Goal: Information Seeking & Learning: Find contact information

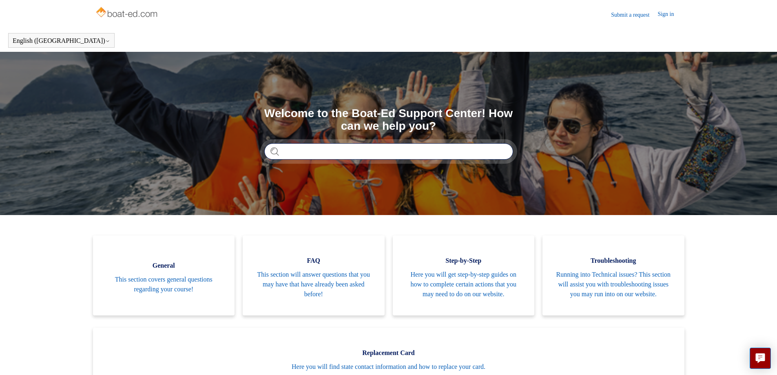
click at [308, 153] on input "Search" at bounding box center [388, 151] width 249 height 16
type input "**********"
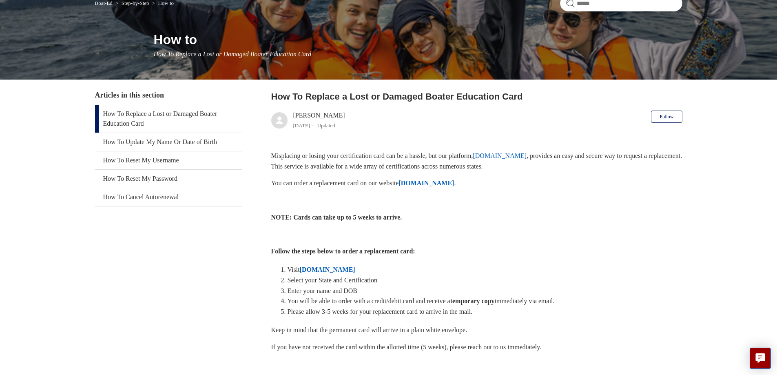
scroll to position [82, 0]
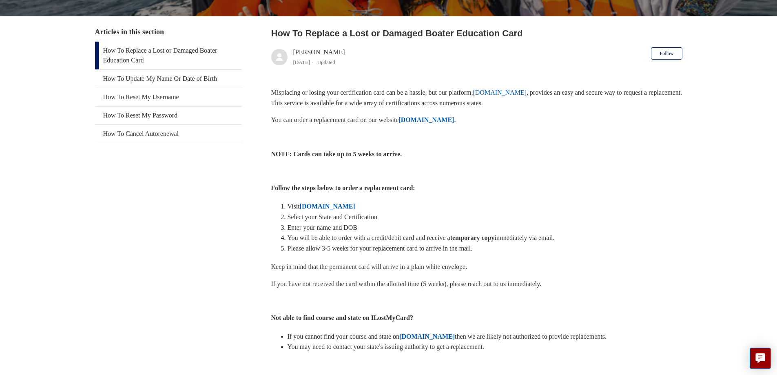
click at [323, 203] on strong "ILostMyCard.com" at bounding box center [327, 206] width 55 height 7
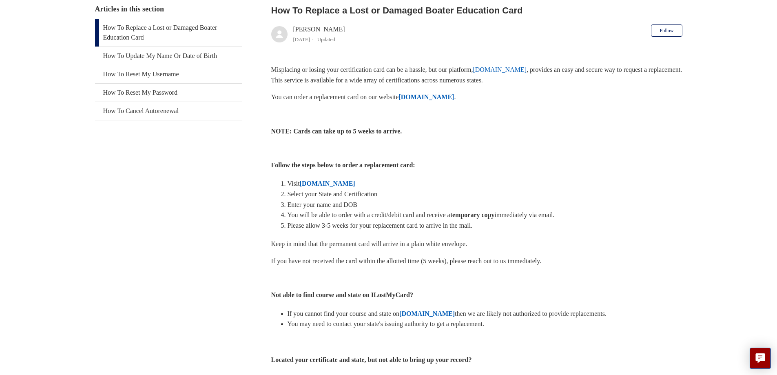
scroll to position [140, 0]
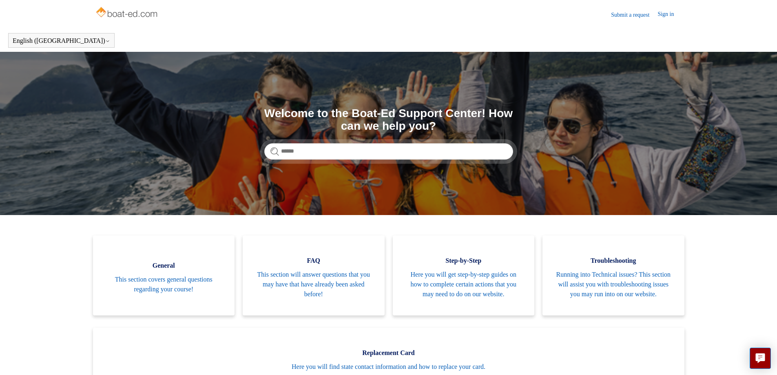
click at [620, 15] on link "Submit a request" at bounding box center [634, 15] width 46 height 9
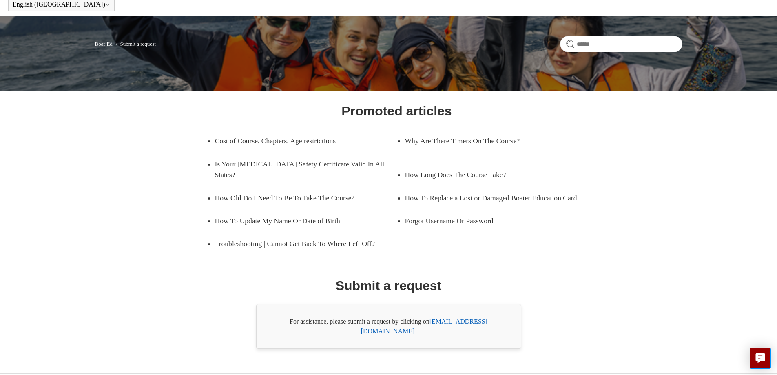
scroll to position [43, 0]
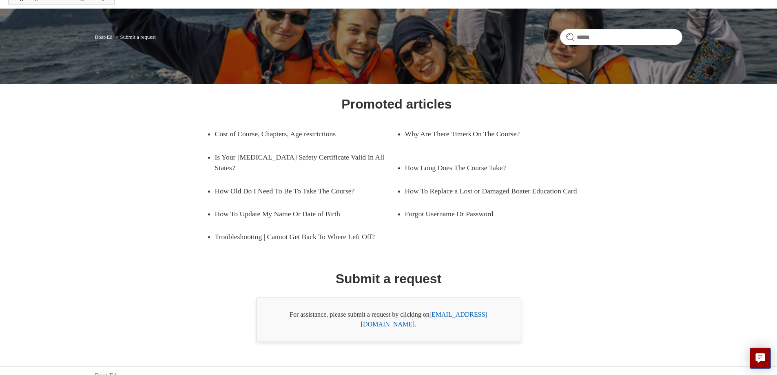
click at [476, 316] on link "[EMAIL_ADDRESS][DOMAIN_NAME]" at bounding box center [424, 319] width 126 height 17
click at [472, 315] on link "support@boat-ed.com" at bounding box center [424, 319] width 126 height 17
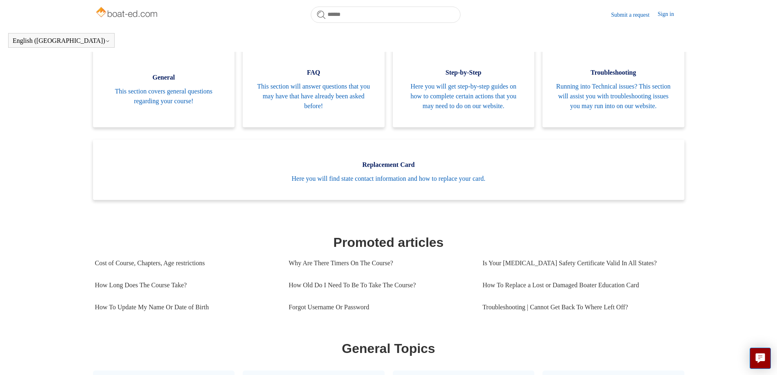
scroll to position [124, 0]
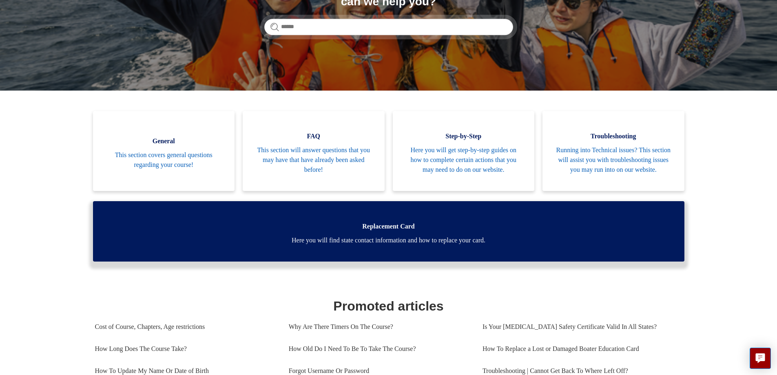
click at [374, 245] on span "Here you will find state contact information and how to replace your card." at bounding box center [388, 240] width 567 height 10
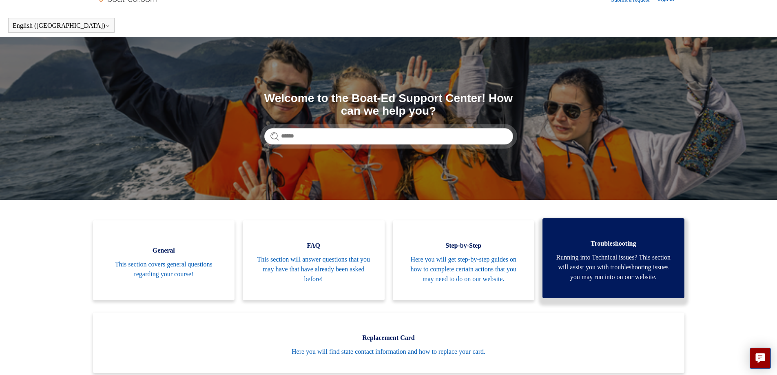
scroll to position [0, 0]
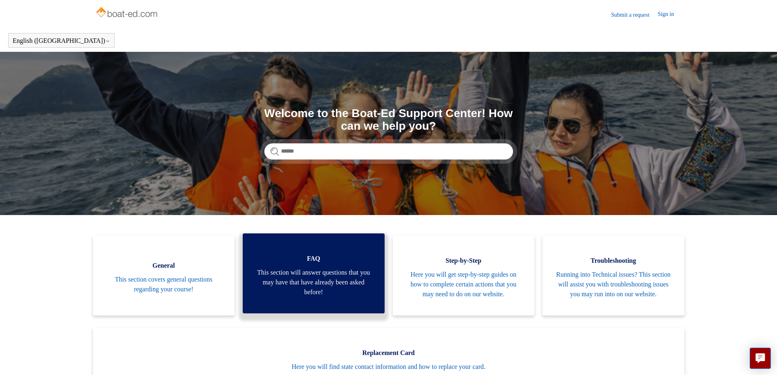
click at [290, 279] on span "This section will answer questions that you may have that have already been ask…" at bounding box center [313, 282] width 117 height 29
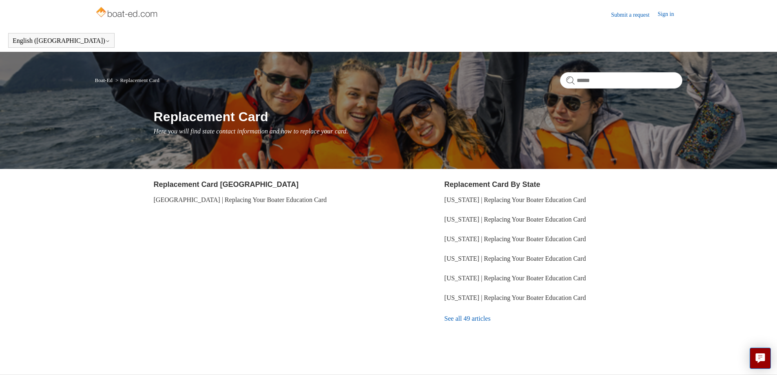
click at [456, 318] on link "See all 49 articles" at bounding box center [563, 318] width 238 height 22
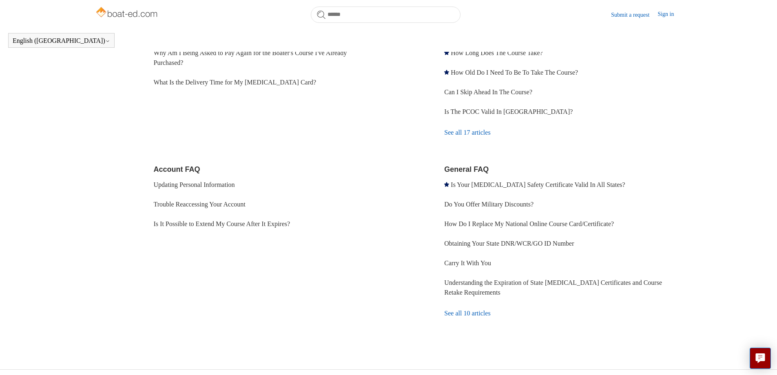
click at [480, 324] on link "See all 10 articles" at bounding box center [563, 313] width 238 height 22
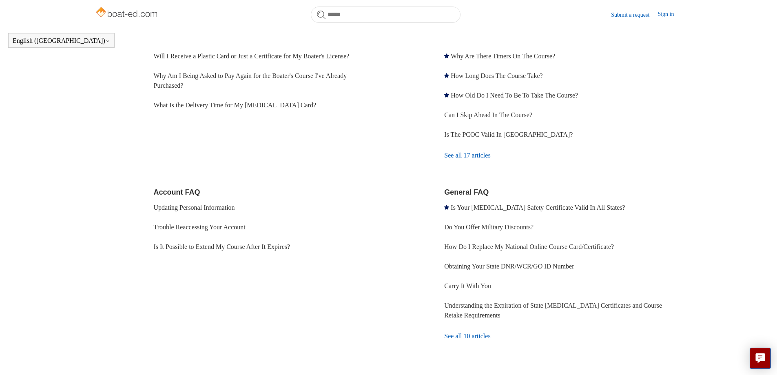
scroll to position [163, 0]
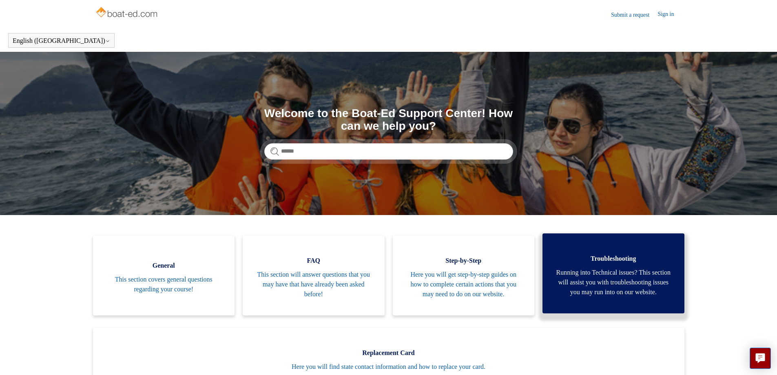
click at [625, 279] on span "Running into Technical issues? This section will assist you with troubleshootin…" at bounding box center [613, 282] width 117 height 29
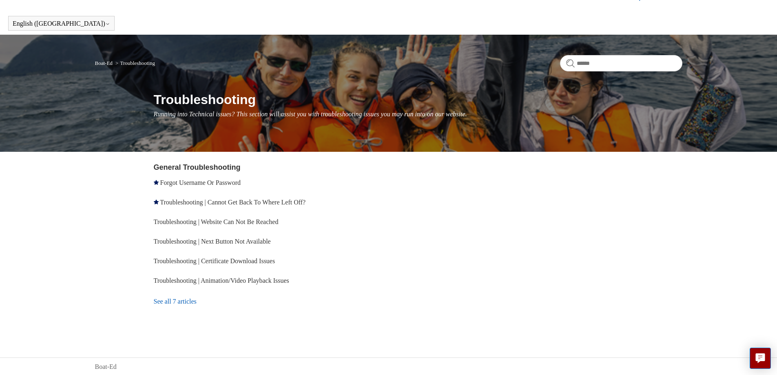
scroll to position [18, 0]
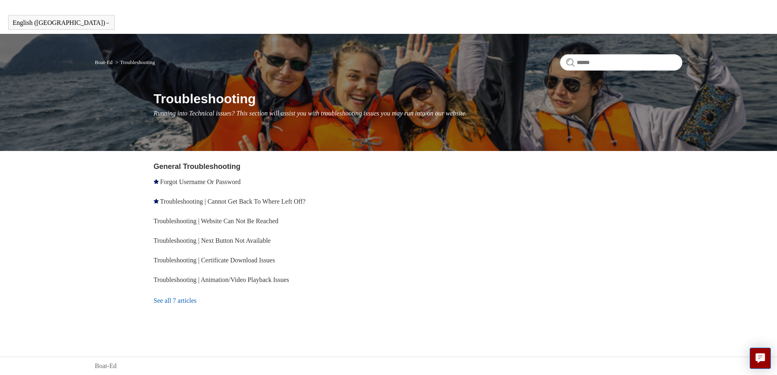
click at [166, 299] on link "See all 7 articles" at bounding box center [273, 301] width 238 height 22
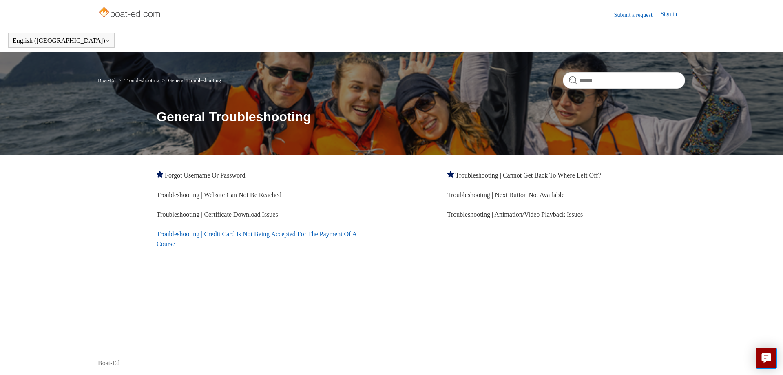
click at [246, 233] on link "Troubleshooting | Credit Card Is Not Being Accepted For The Payment Of A Course" at bounding box center [257, 238] width 200 height 17
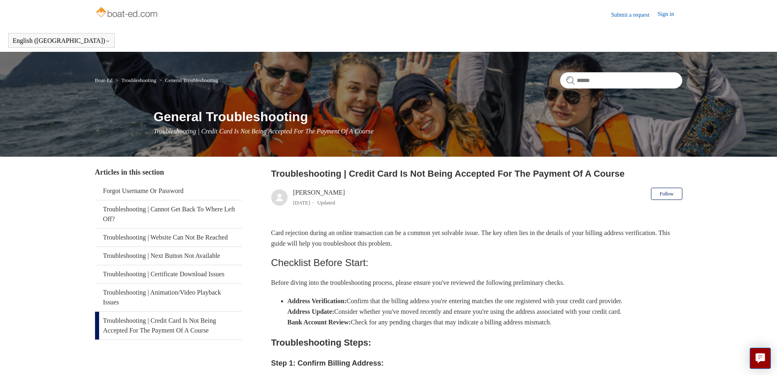
click at [173, 336] on link "Troubleshooting | Credit Card Is Not Being Accepted For The Payment Of A Course" at bounding box center [168, 326] width 147 height 28
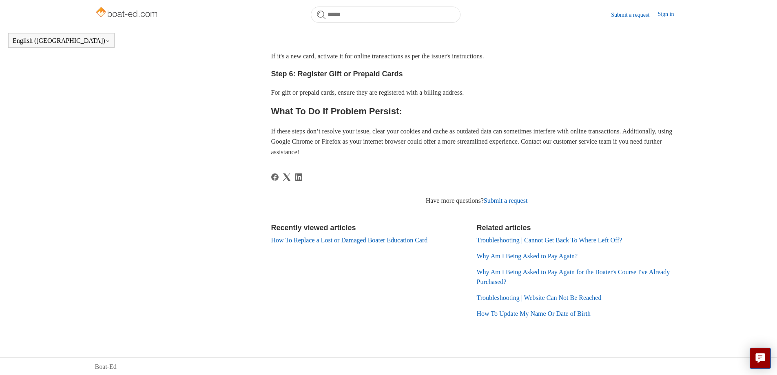
scroll to position [475, 0]
click at [513, 197] on link "Submit a request" at bounding box center [506, 199] width 44 height 7
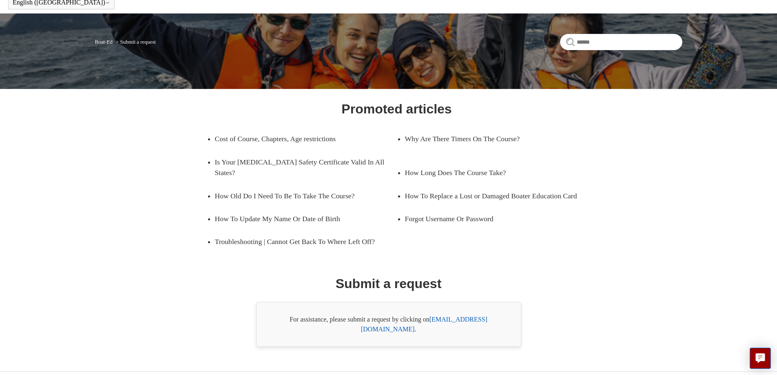
scroll to position [43, 0]
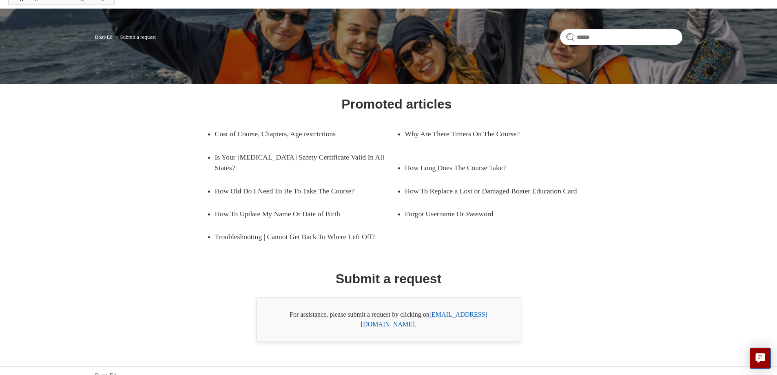
drag, startPoint x: 510, startPoint y: 315, endPoint x: 431, endPoint y: 317, distance: 78.3
click at [431, 317] on div "For assistance, please submit a request by clicking on [EMAIL_ADDRESS][DOMAIN_N…" at bounding box center [388, 319] width 265 height 45
copy div "[EMAIL_ADDRESS][DOMAIN_NAME] ."
click at [460, 315] on link "[EMAIL_ADDRESS][DOMAIN_NAME]" at bounding box center [424, 319] width 126 height 17
